Goal: Transaction & Acquisition: Book appointment/travel/reservation

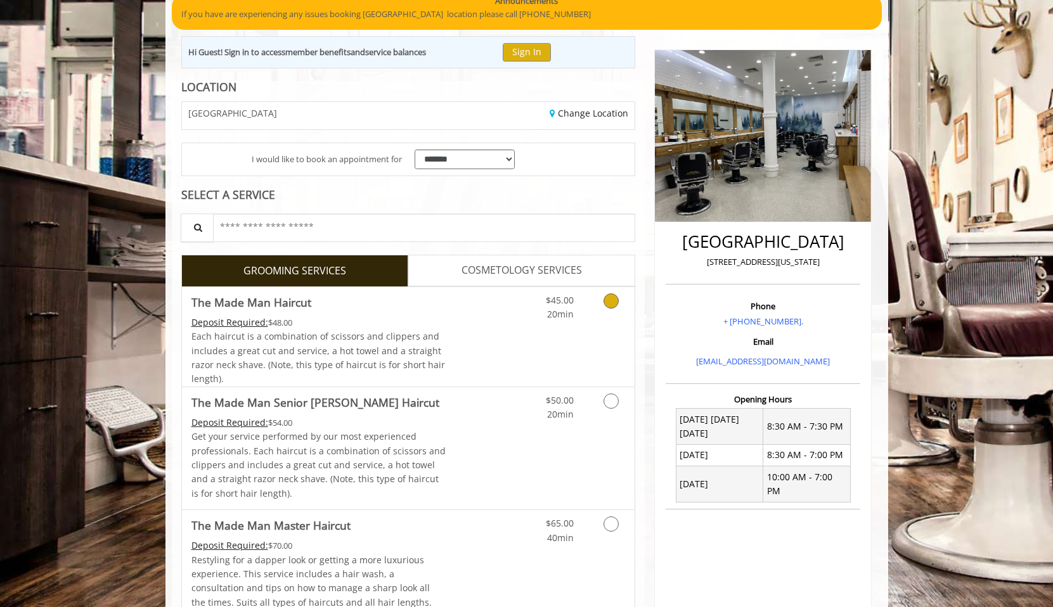
click at [611, 304] on icon "Grooming services" at bounding box center [611, 301] width 15 height 15
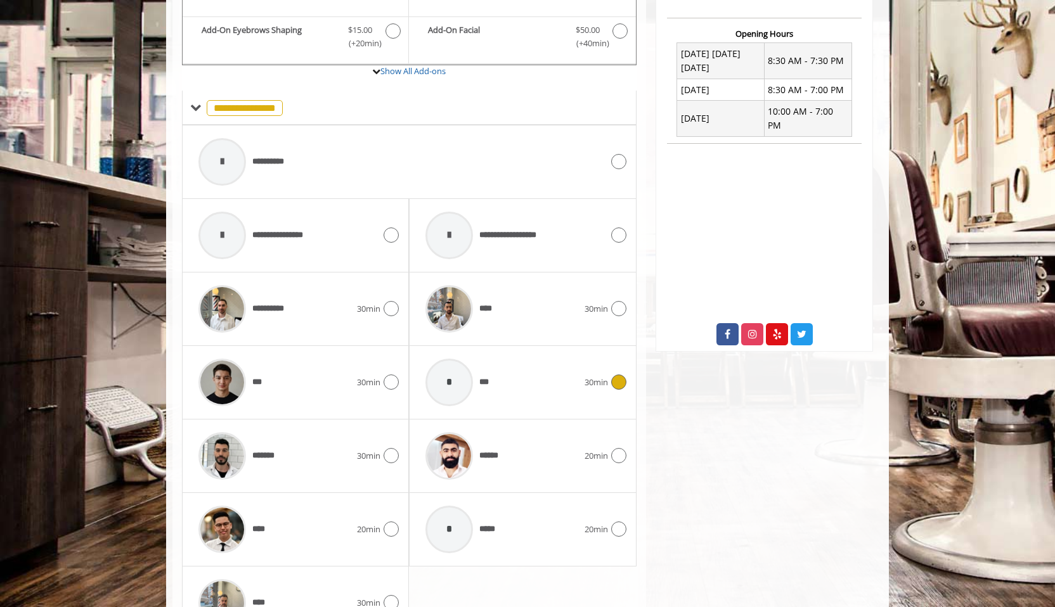
scroll to position [506, 0]
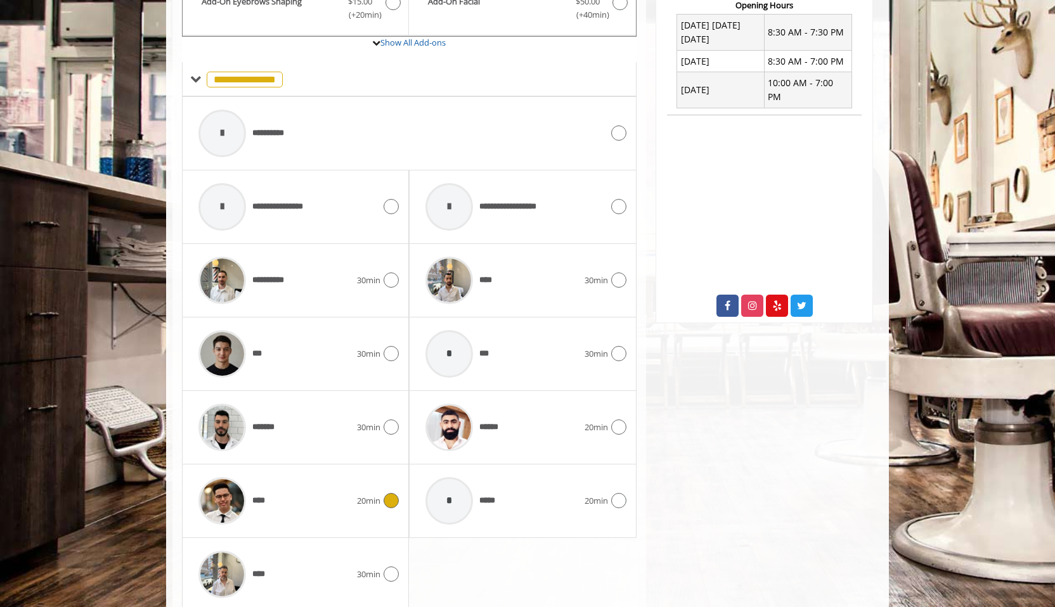
click at [377, 502] on span "20min" at bounding box center [368, 501] width 23 height 13
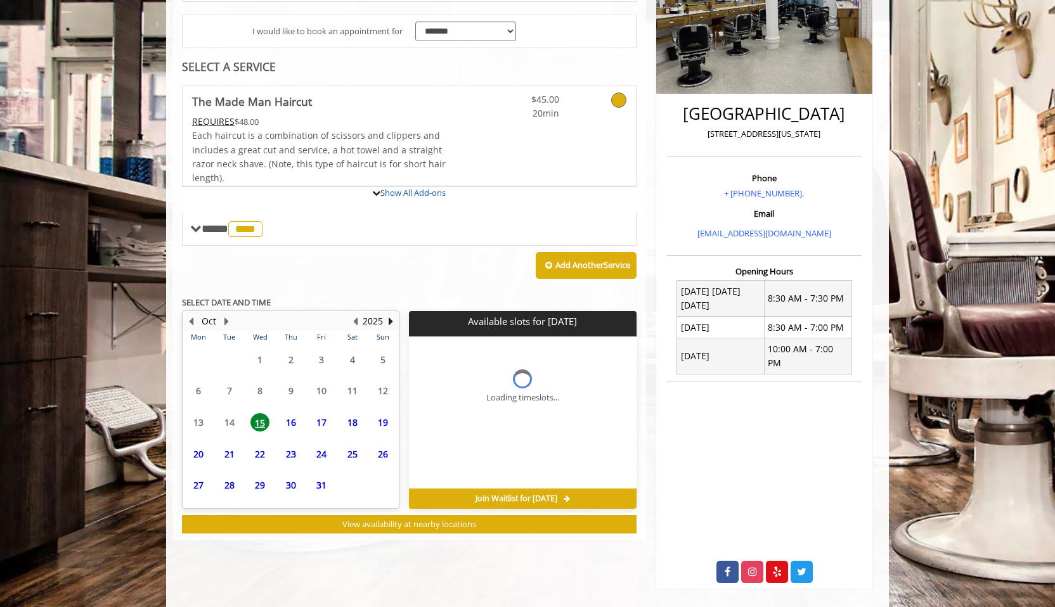
scroll to position [320, 0]
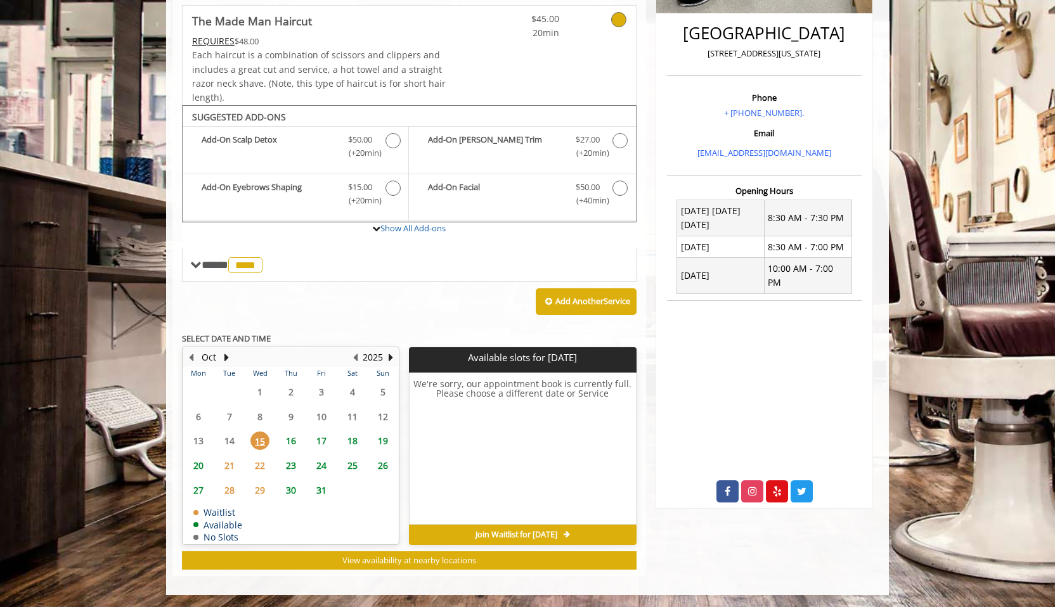
click at [292, 443] on span "16" at bounding box center [291, 441] width 19 height 18
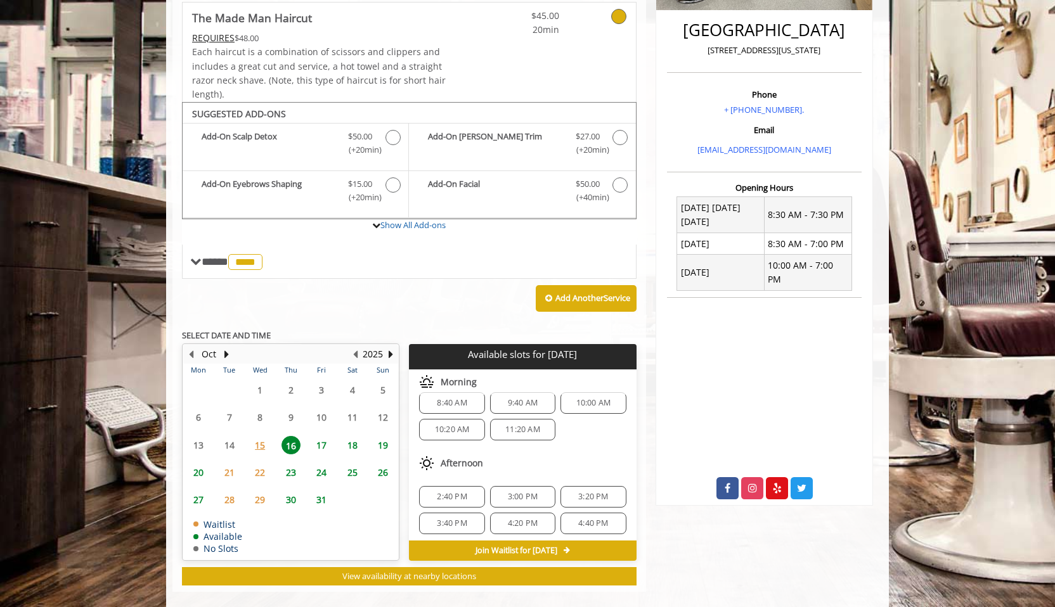
scroll to position [84, 0]
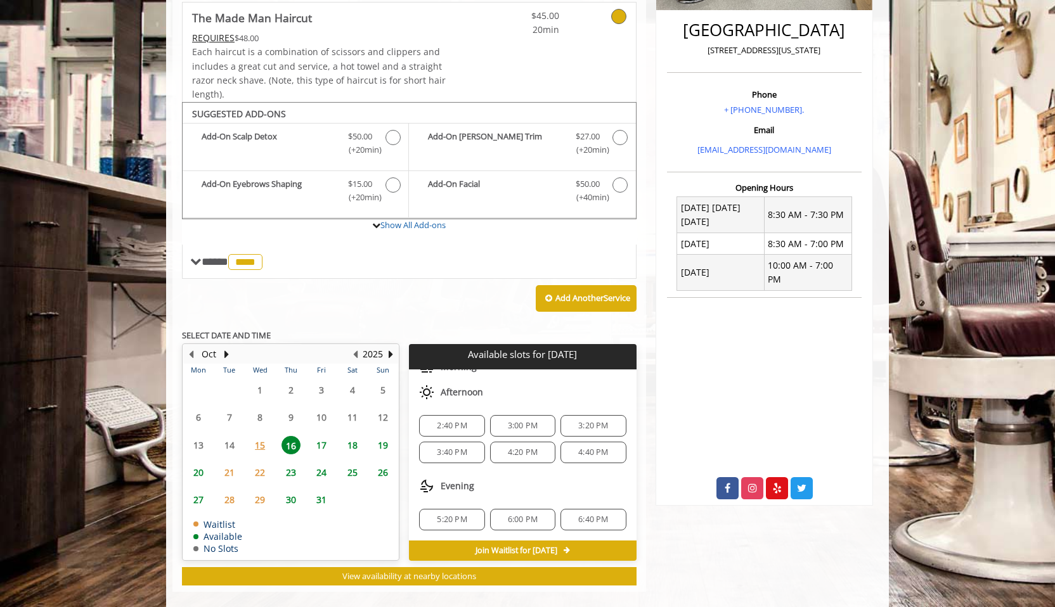
click at [448, 426] on span "2:40 PM" at bounding box center [452, 426] width 30 height 10
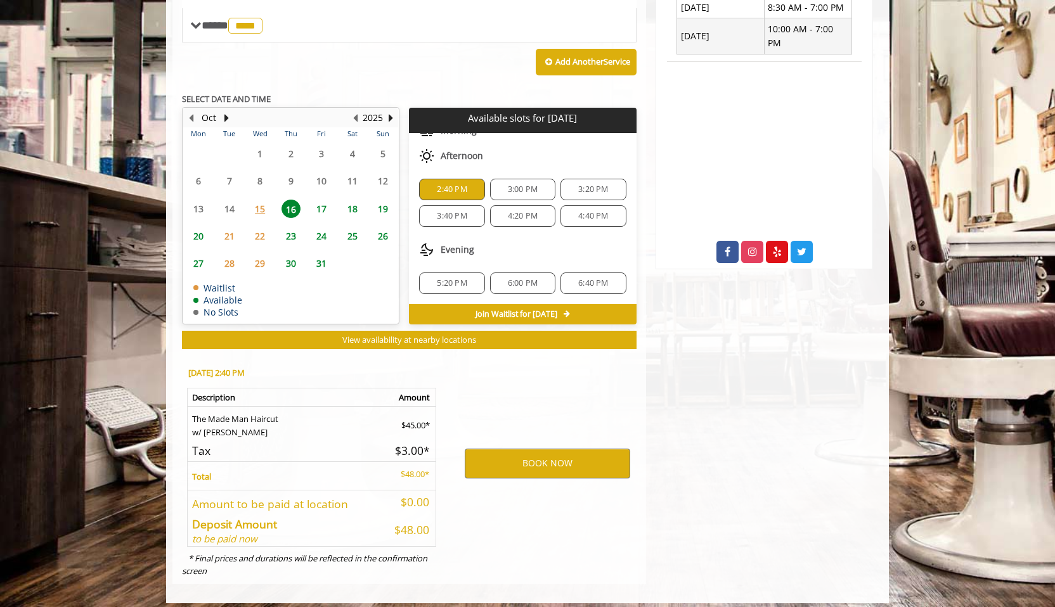
scroll to position [568, 0]
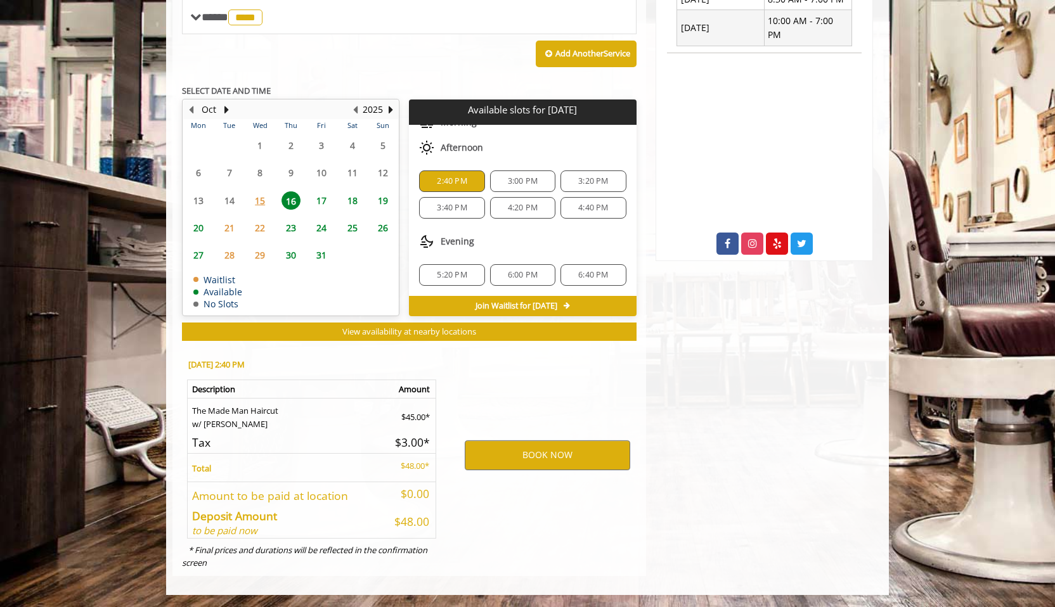
click at [520, 181] on span "3:00 PM" at bounding box center [523, 181] width 30 height 10
click at [540, 450] on button "BOOK NOW" at bounding box center [547, 455] width 165 height 29
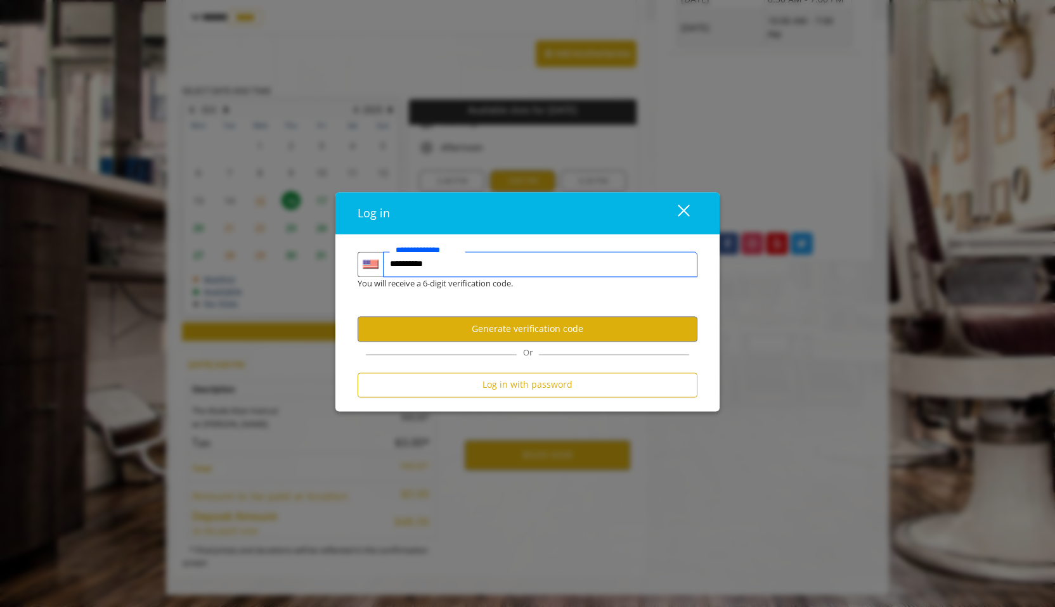
type input "**********"
click at [573, 318] on button "Generate verification code" at bounding box center [528, 329] width 340 height 25
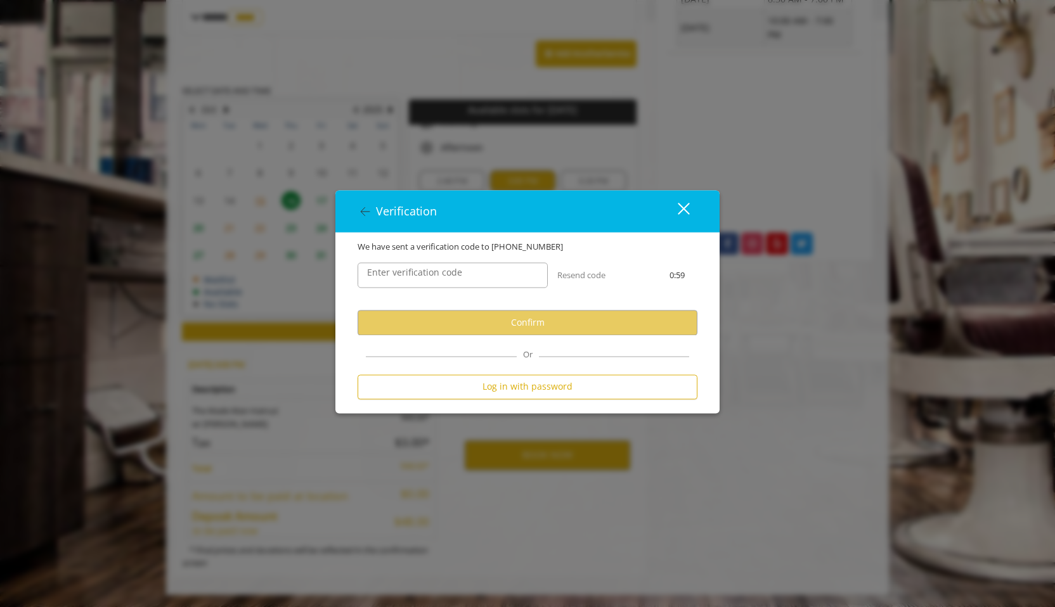
click at [448, 280] on label "Enter verification code" at bounding box center [415, 273] width 108 height 14
click at [448, 280] on input "Enter verification code" at bounding box center [453, 275] width 190 height 25
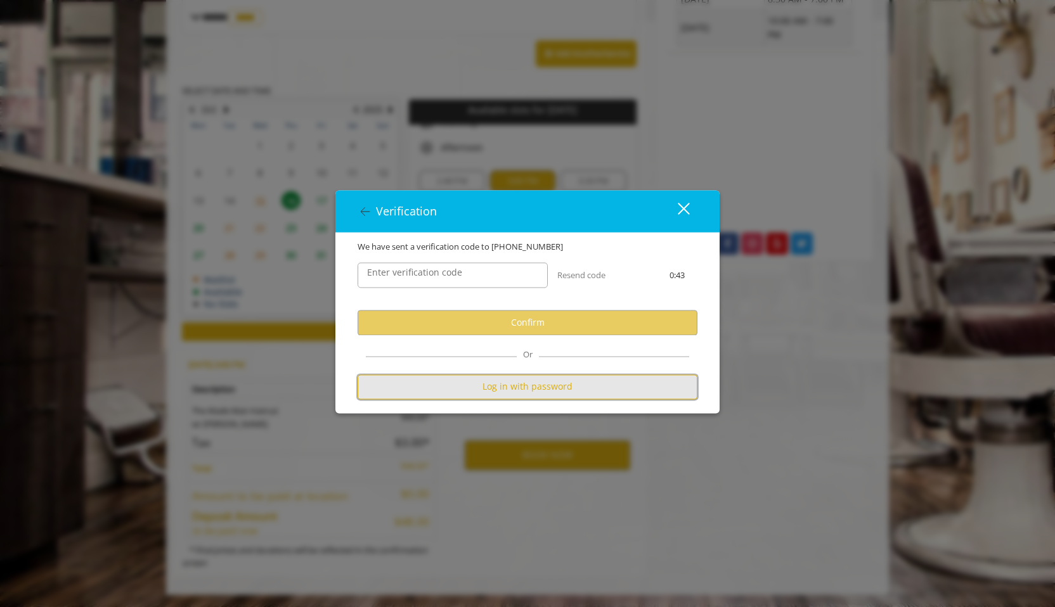
click at [494, 388] on button "Log in with password" at bounding box center [528, 387] width 340 height 25
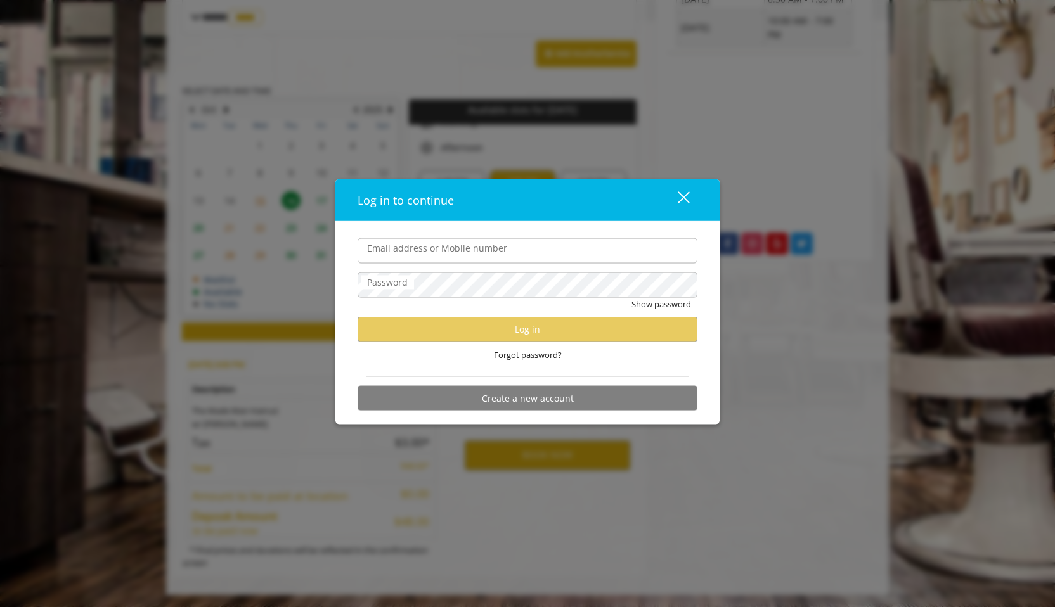
type input "**********"
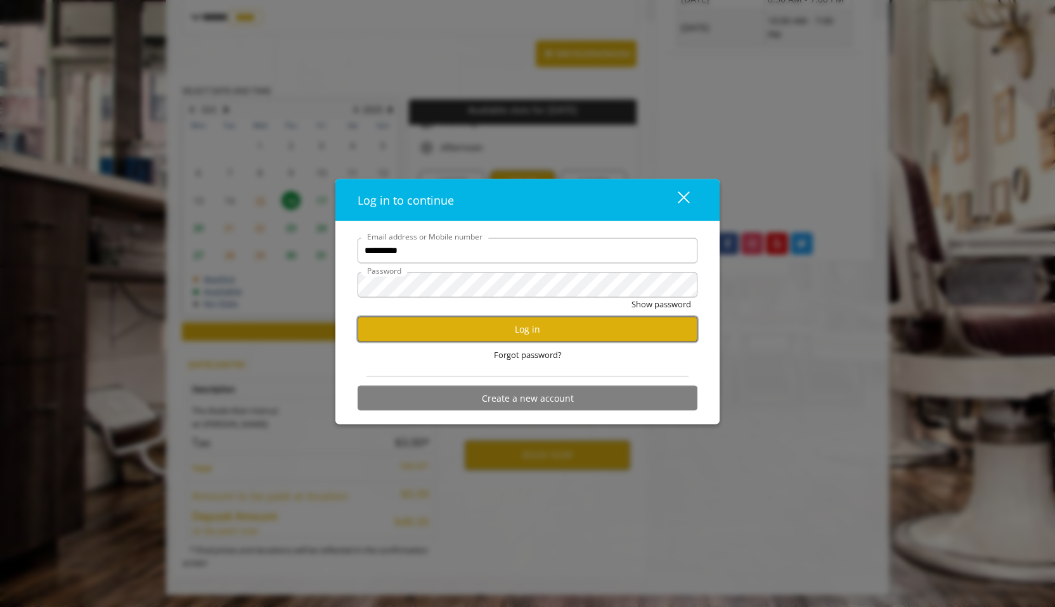
click at [440, 325] on button "Log in" at bounding box center [528, 329] width 340 height 25
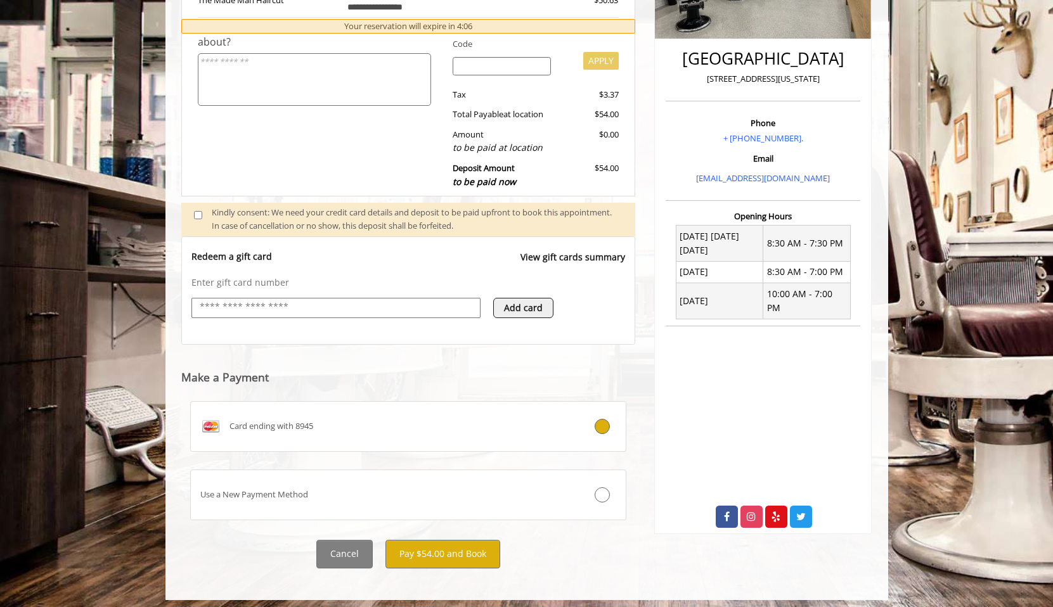
scroll to position [301, 0]
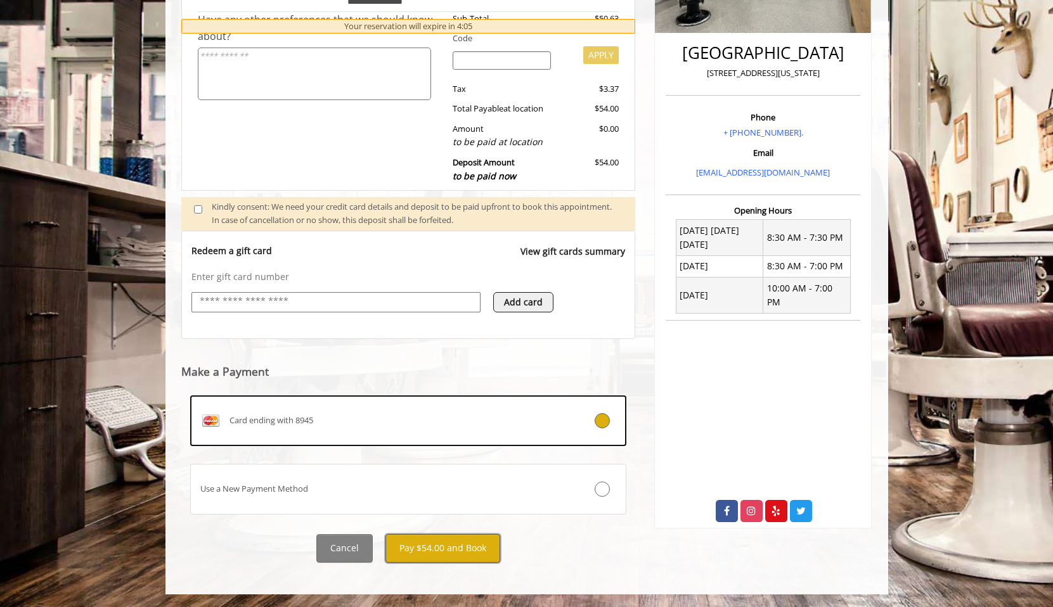
click at [462, 548] on button "Pay $54.00 and Book" at bounding box center [442, 548] width 115 height 29
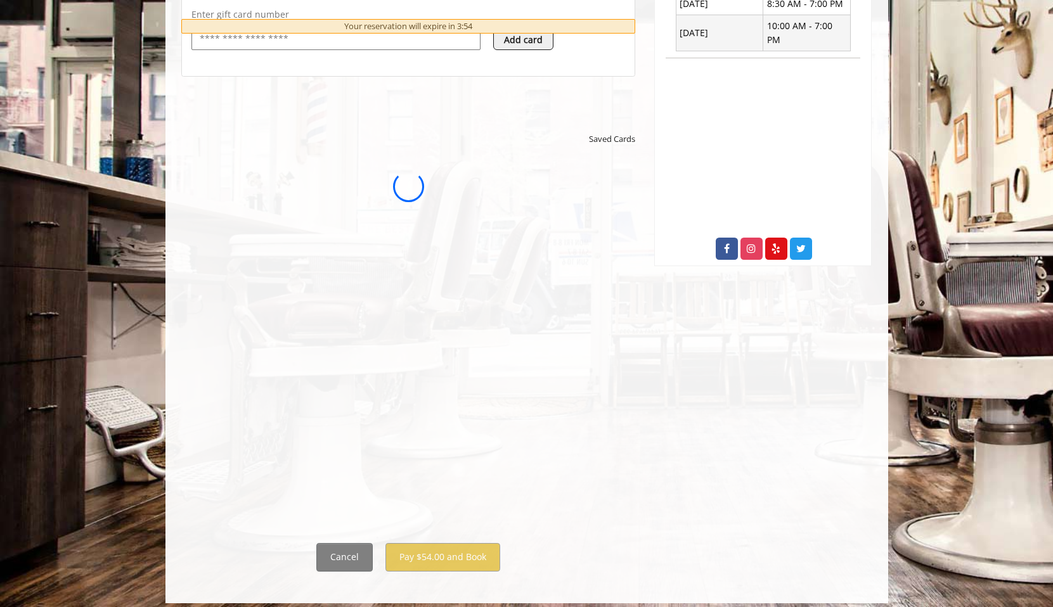
scroll to position [572, 0]
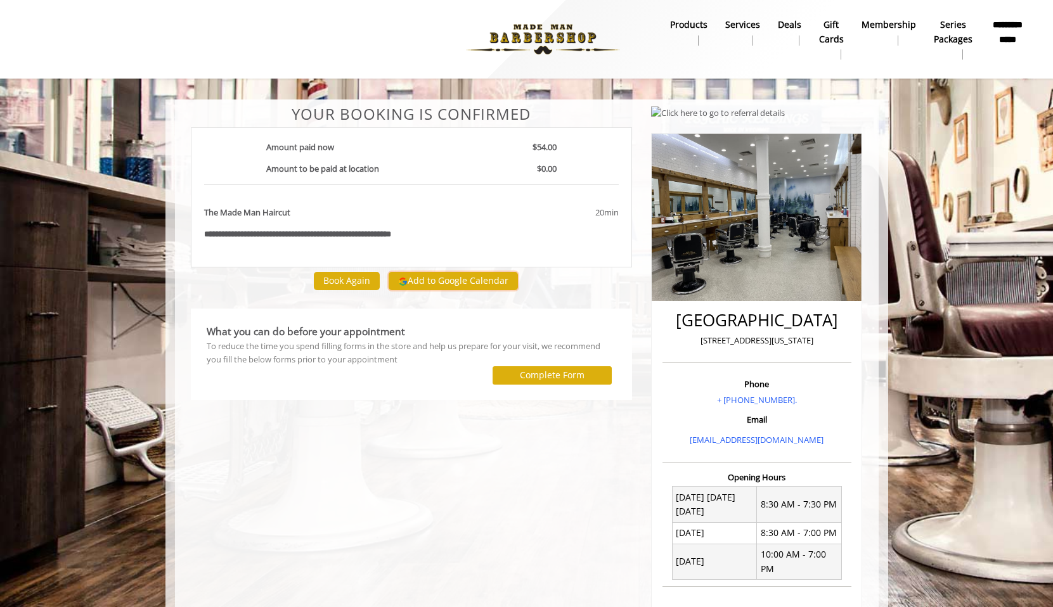
click at [411, 283] on button "Add to Google Calendar" at bounding box center [453, 281] width 129 height 19
